Goal: Information Seeking & Learning: Learn about a topic

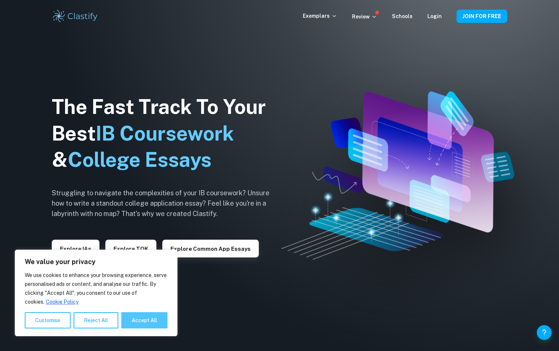
click at [143, 319] on button "Accept All" at bounding box center [144, 320] width 46 height 16
checkbox input "true"
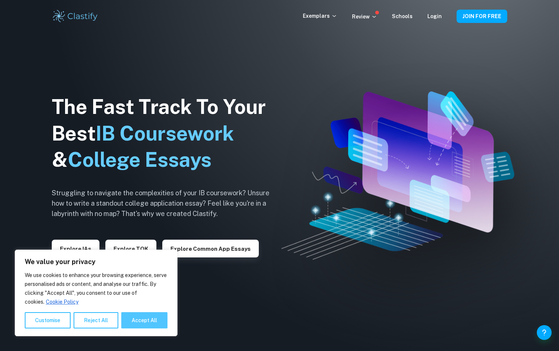
checkbox input "true"
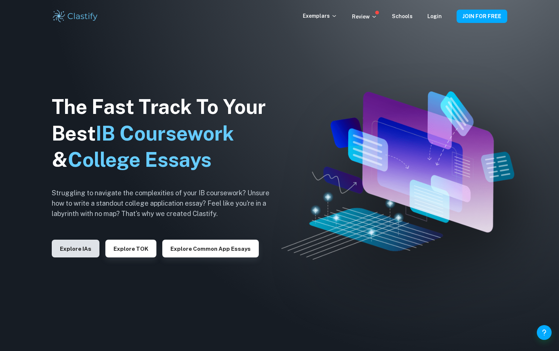
click at [75, 247] on button "Explore IAs" at bounding box center [76, 248] width 48 height 18
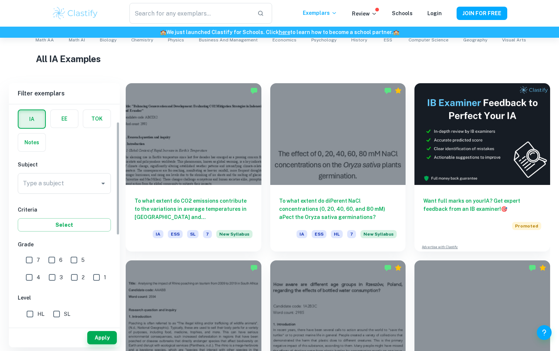
scroll to position [12, 0]
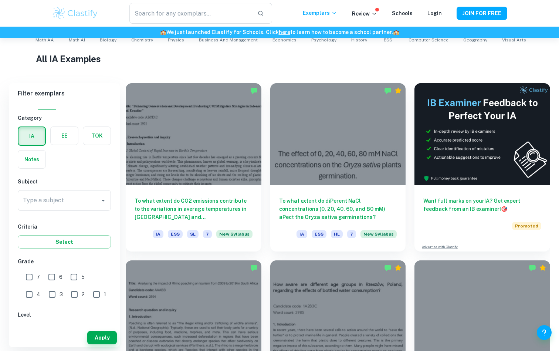
click at [33, 140] on label "button" at bounding box center [31, 136] width 27 height 18
click at [0, 0] on input "radio" at bounding box center [0, 0] width 0 height 0
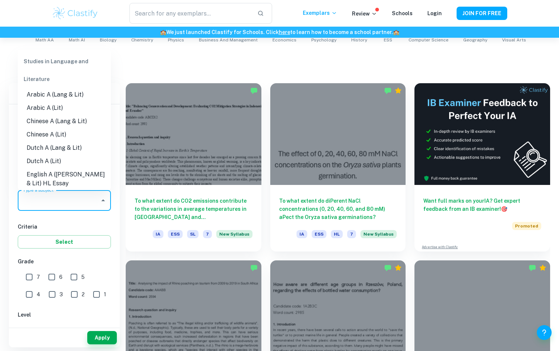
click at [84, 202] on input "Type a subject" at bounding box center [58, 200] width 75 height 14
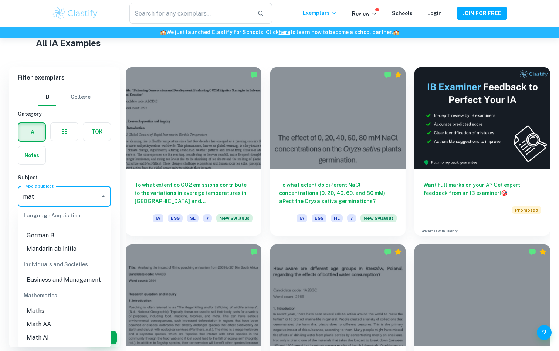
scroll to position [0, 0]
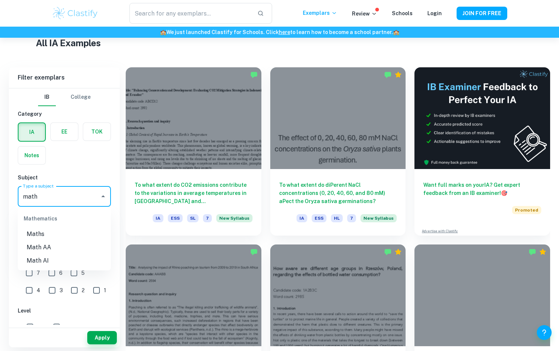
click at [41, 258] on li "Math AI" at bounding box center [64, 260] width 93 height 13
type input "Math AI"
click at [52, 273] on input "6" at bounding box center [51, 272] width 15 height 15
checkbox input "true"
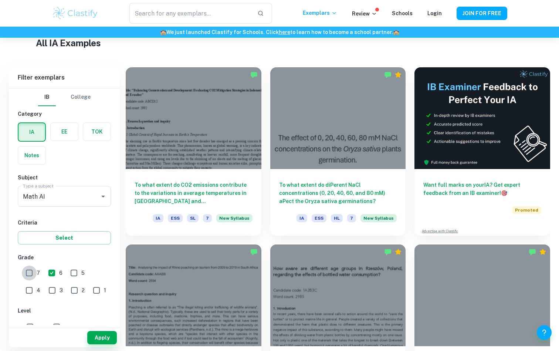
click at [34, 273] on input "7" at bounding box center [29, 272] width 15 height 15
checkbox input "true"
click at [106, 337] on button "Apply" at bounding box center [102, 337] width 30 height 13
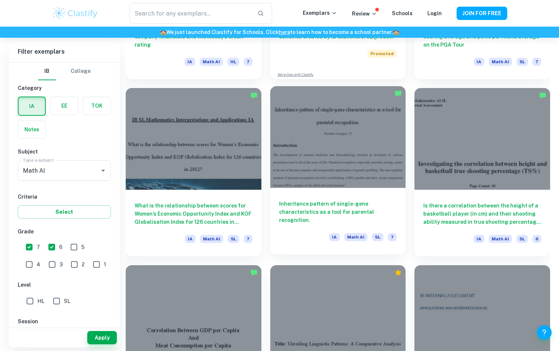
scroll to position [1578, 0]
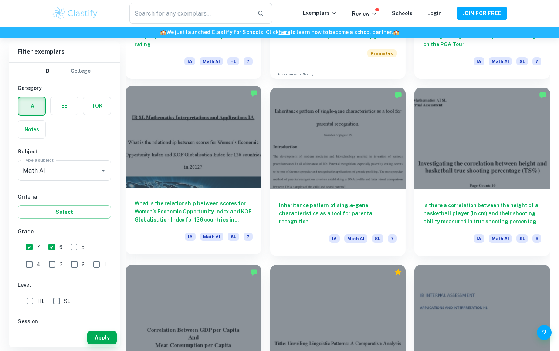
click at [182, 174] on div at bounding box center [194, 137] width 136 height 102
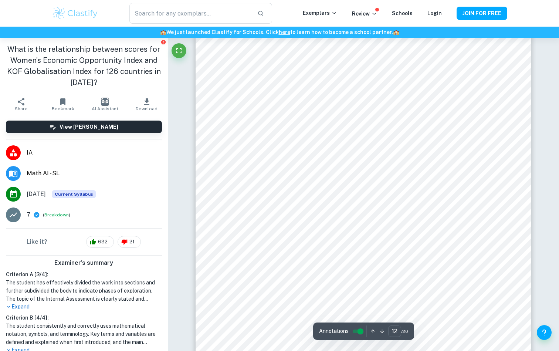
scroll to position [5468, 0]
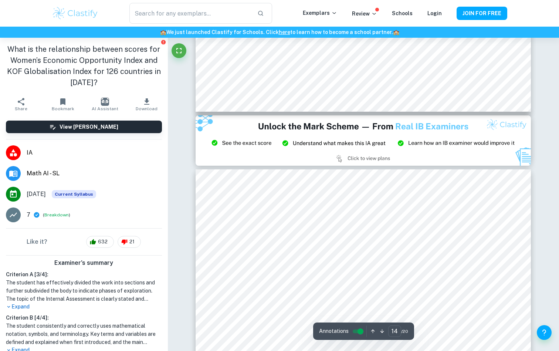
type input "15"
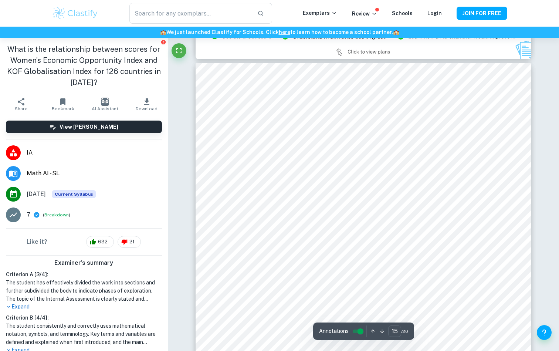
scroll to position [6905, 0]
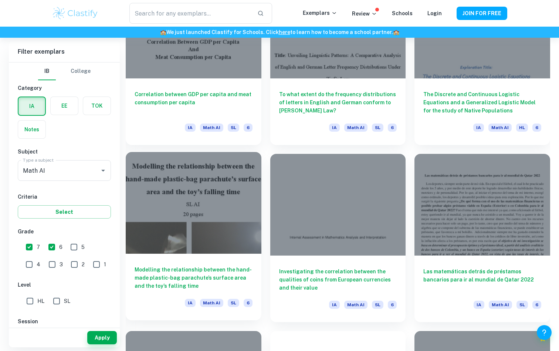
scroll to position [1867, 0]
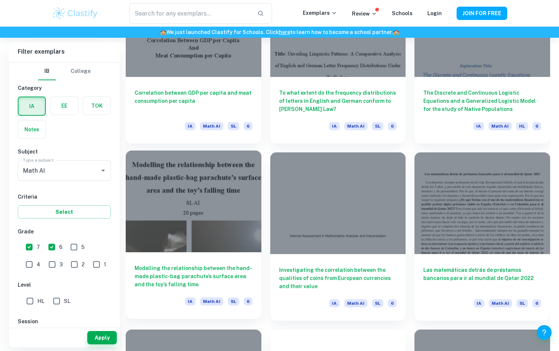
click at [207, 227] on div at bounding box center [194, 201] width 136 height 102
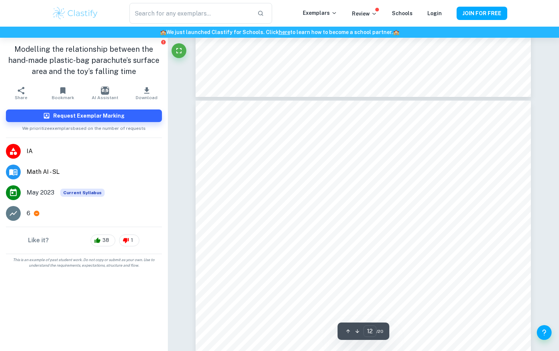
scroll to position [5355, 0]
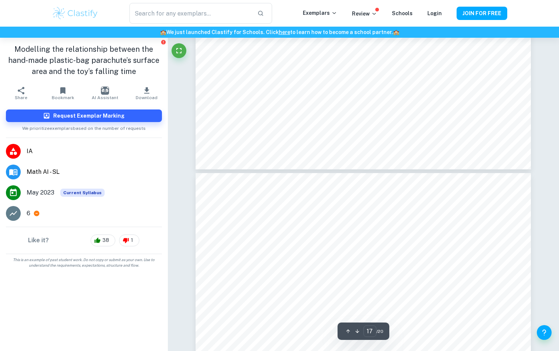
type input "18"
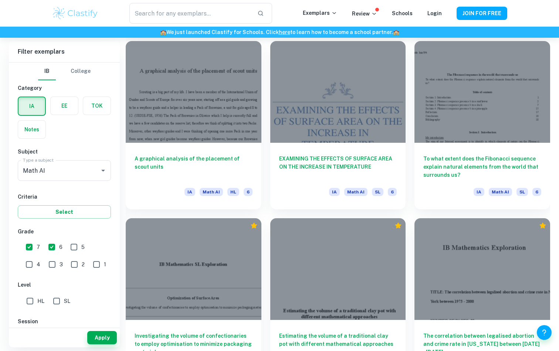
scroll to position [2510, 0]
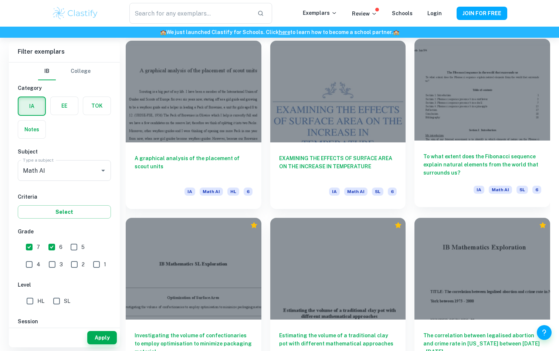
click at [457, 162] on h6 "To what extent does the Fibonacci sequence explain natural elements from the wo…" at bounding box center [482, 164] width 118 height 24
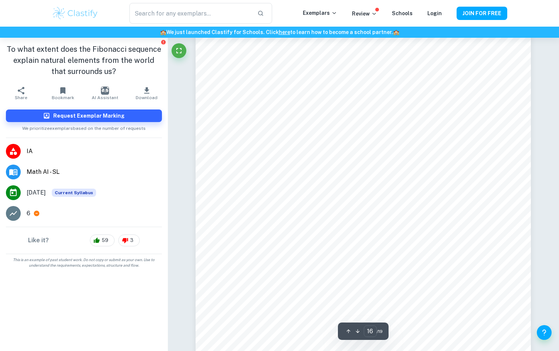
scroll to position [6834, 0]
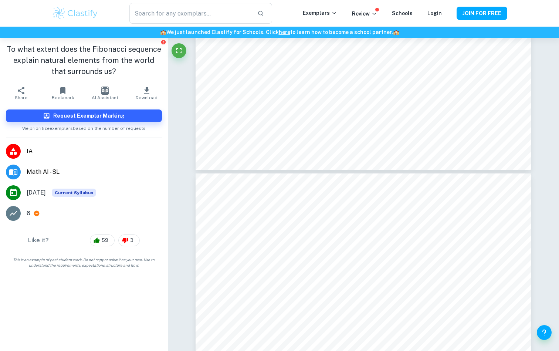
type input "15"
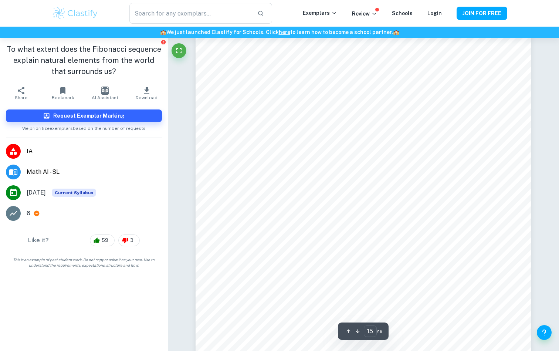
scroll to position [6420, 0]
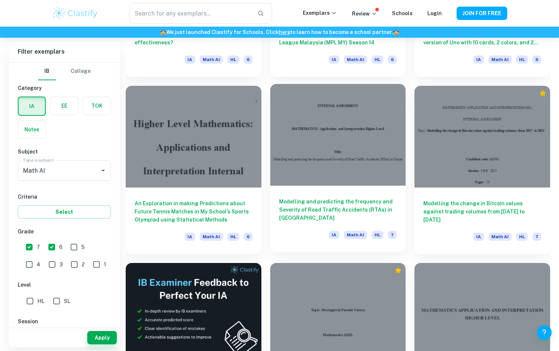
scroll to position [3881, 0]
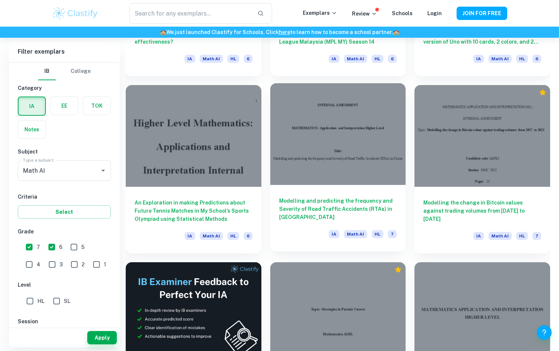
click at [322, 204] on h6 "Modelling and predicting the frequency and Severity of Road Traffic Accidents (…" at bounding box center [338, 209] width 118 height 24
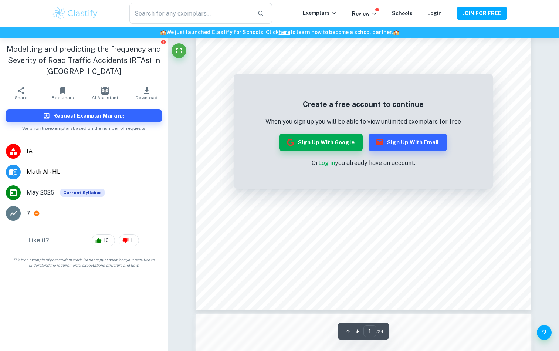
scroll to position [165, 0]
click at [344, 146] on button "Sign up with Google" at bounding box center [320, 142] width 83 height 18
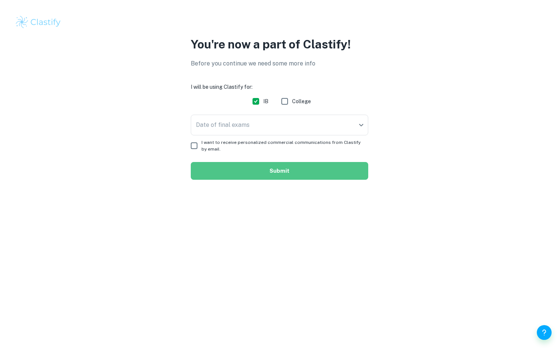
click at [322, 177] on button "Submit" at bounding box center [279, 171] width 177 height 18
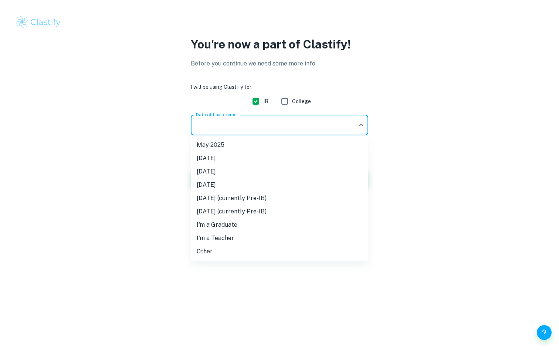
click at [296, 127] on body "We value your privacy We use cookies to enhance your browsing experience, serve…" at bounding box center [279, 175] width 559 height 351
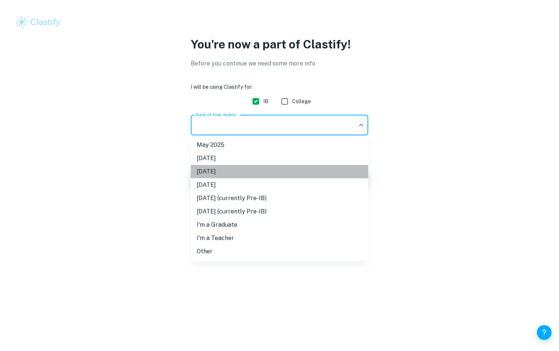
click at [249, 174] on li "[DATE]" at bounding box center [279, 171] width 177 height 13
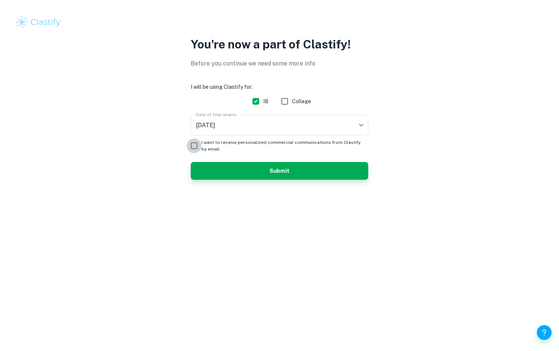
click at [195, 147] on input "I want to receive personalized commercial communications from Clastify by email." at bounding box center [194, 145] width 15 height 15
checkbox input "true"
click at [298, 172] on button "Submit" at bounding box center [279, 171] width 177 height 18
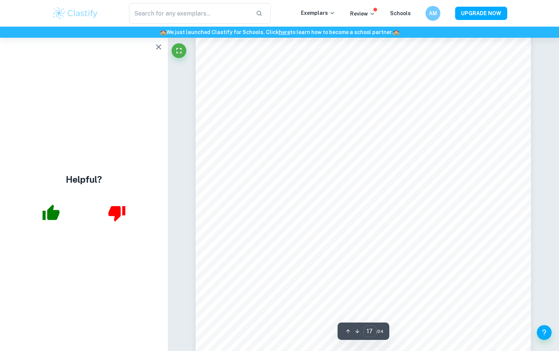
scroll to position [7302, 0]
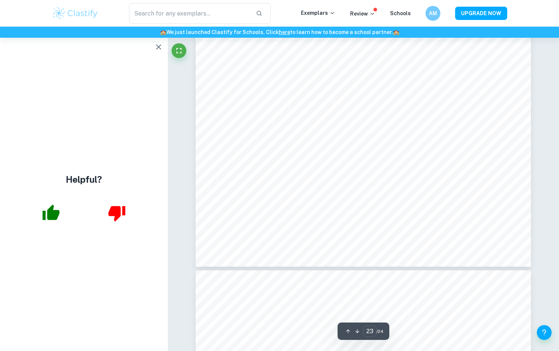
type input "24"
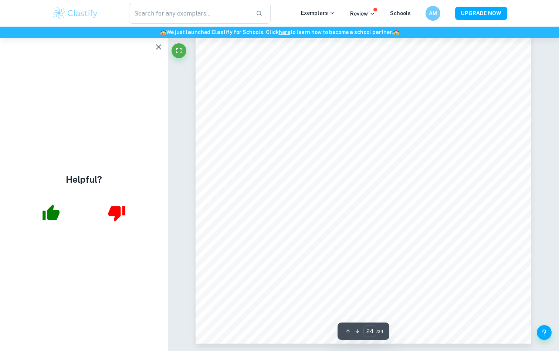
scroll to position [10469, 0]
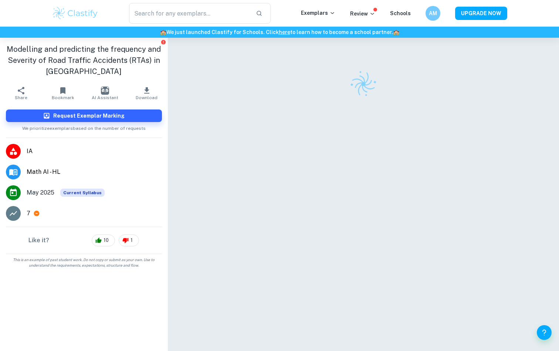
scroll to position [38, 0]
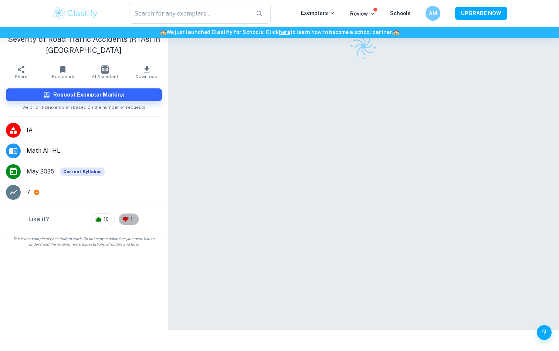
click at [134, 218] on span "1" at bounding box center [131, 218] width 10 height 7
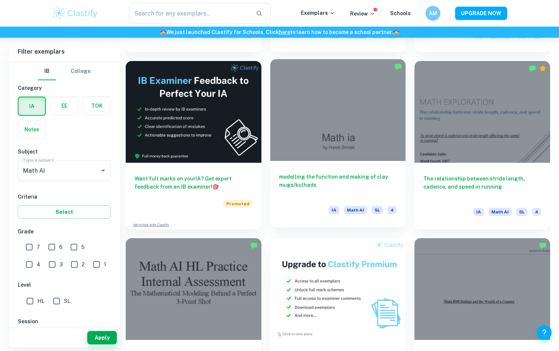
scroll to position [4083, 0]
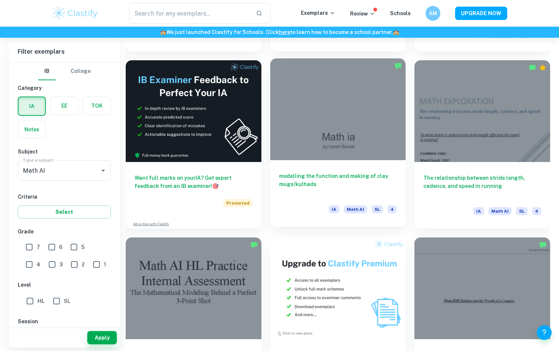
click at [309, 180] on h6 "modelling the function and making of clay mugs/kulhads" at bounding box center [338, 184] width 118 height 24
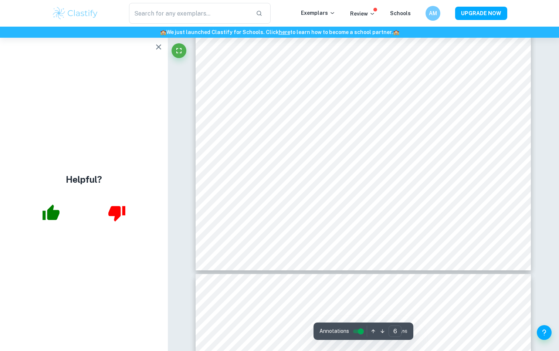
scroll to position [2505, 0]
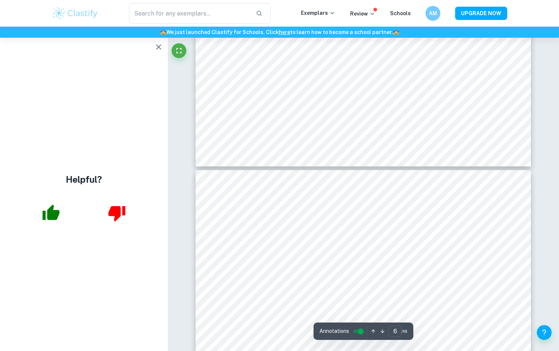
type input "7"
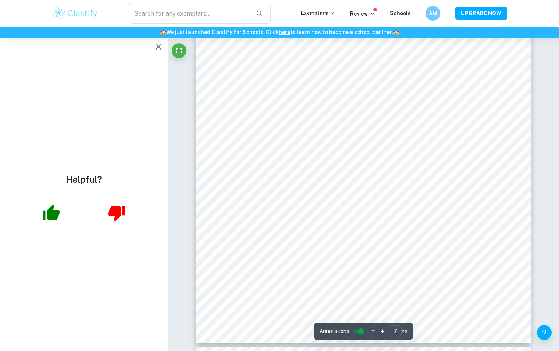
scroll to position [2870, 0]
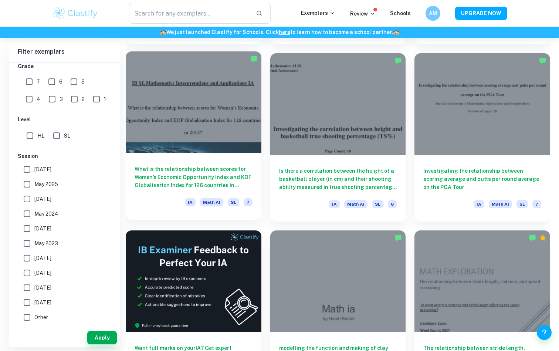
scroll to position [3915, 0]
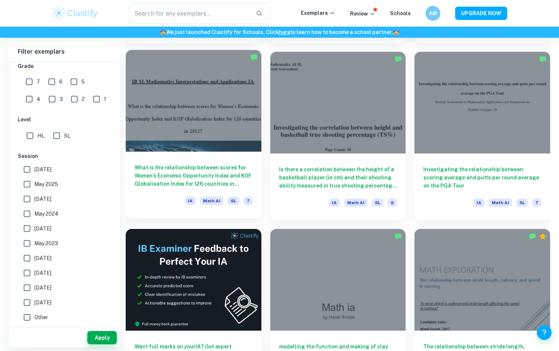
click at [219, 177] on h6 "What is the relationship between scores for Women’s Economic Opportunity Index …" at bounding box center [194, 175] width 118 height 24
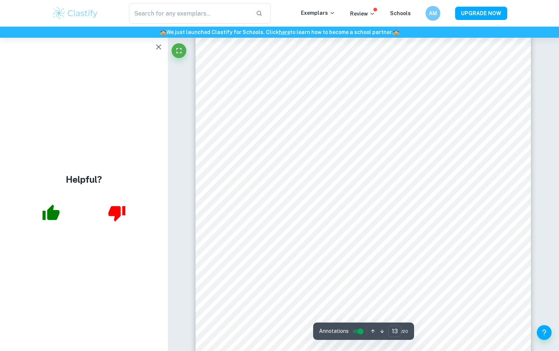
scroll to position [5899, 0]
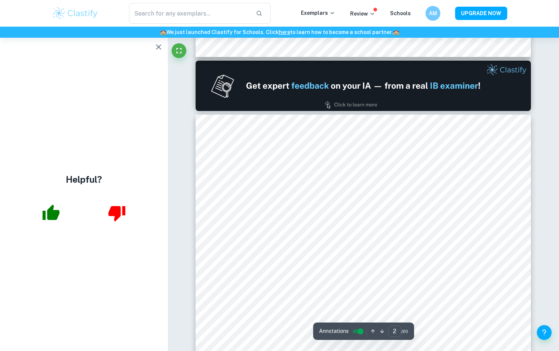
type input "1"
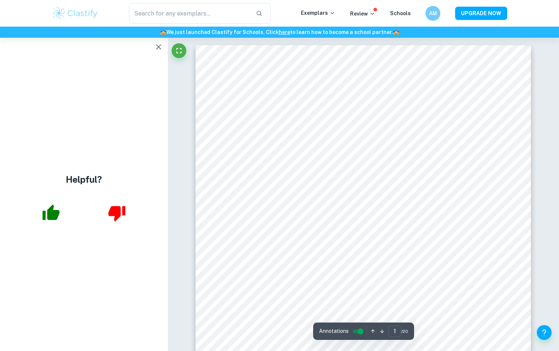
scroll to position [0, 0]
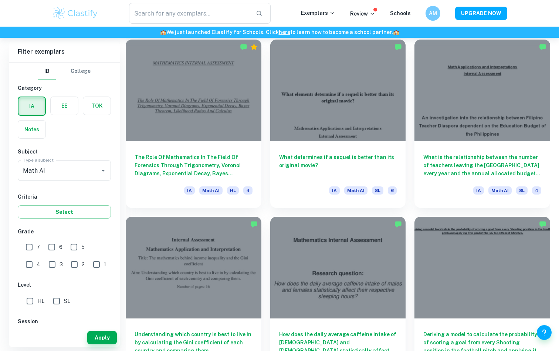
scroll to position [2686, 0]
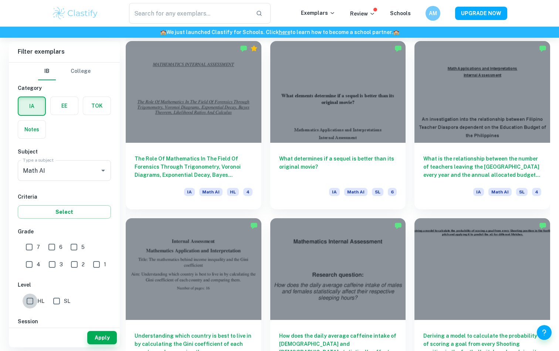
click at [30, 303] on input "HL" at bounding box center [30, 300] width 15 height 15
checkbox input "true"
click at [53, 246] on input "6" at bounding box center [51, 246] width 15 height 15
checkbox input "true"
click at [30, 246] on input "7" at bounding box center [29, 246] width 15 height 15
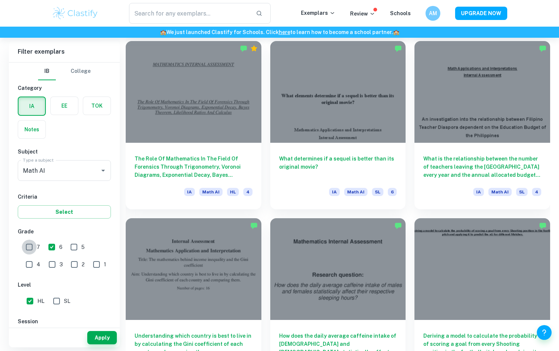
checkbox input "true"
click at [103, 342] on button "Apply" at bounding box center [102, 337] width 30 height 13
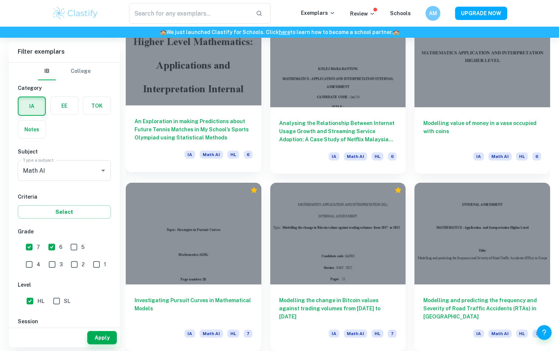
scroll to position [1837, 0]
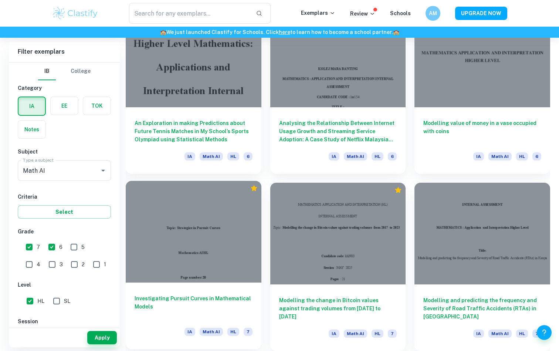
click at [232, 301] on h6 "Investigating Pursuit Curves in Mathematical Models" at bounding box center [194, 306] width 118 height 24
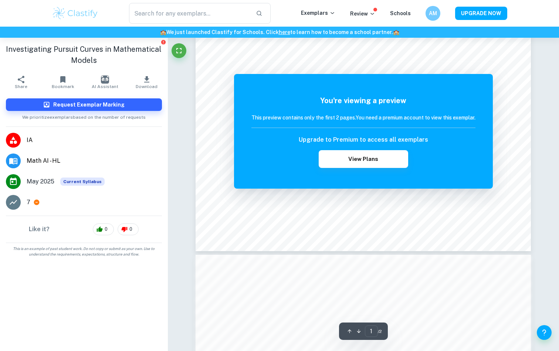
scroll to position [212, 0]
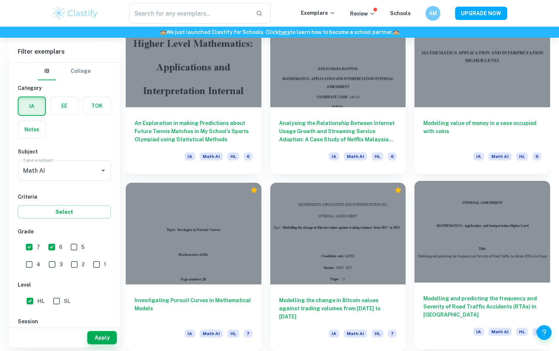
scroll to position [1837, 0]
